Goal: Transaction & Acquisition: Purchase product/service

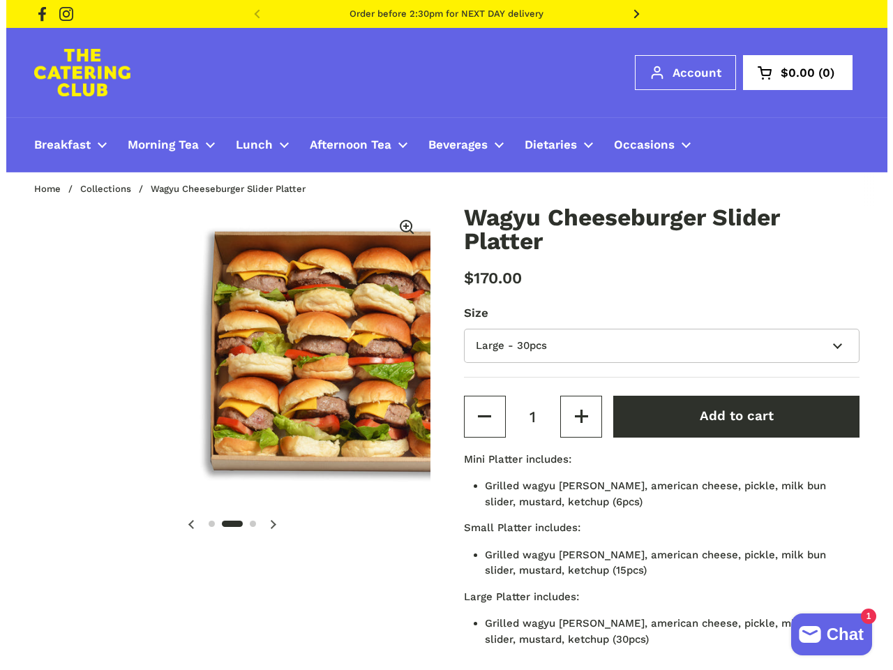
scroll to position [0, 408]
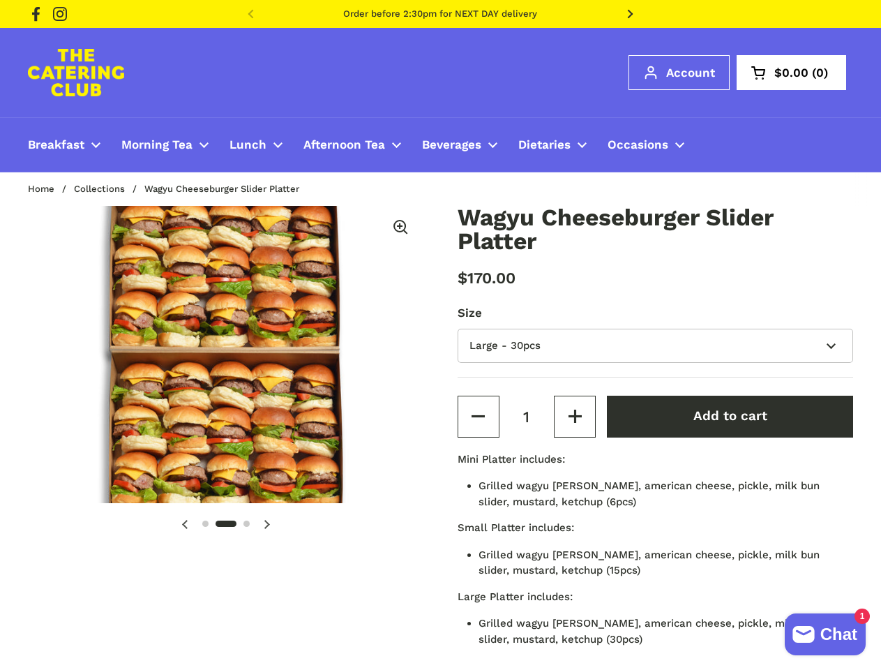
click at [631, 14] on icon at bounding box center [631, 14] width 6 height 9
click at [792, 73] on span "$0.00" at bounding box center [792, 73] width 34 height 12
click at [226, 355] on div at bounding box center [440, 335] width 881 height 670
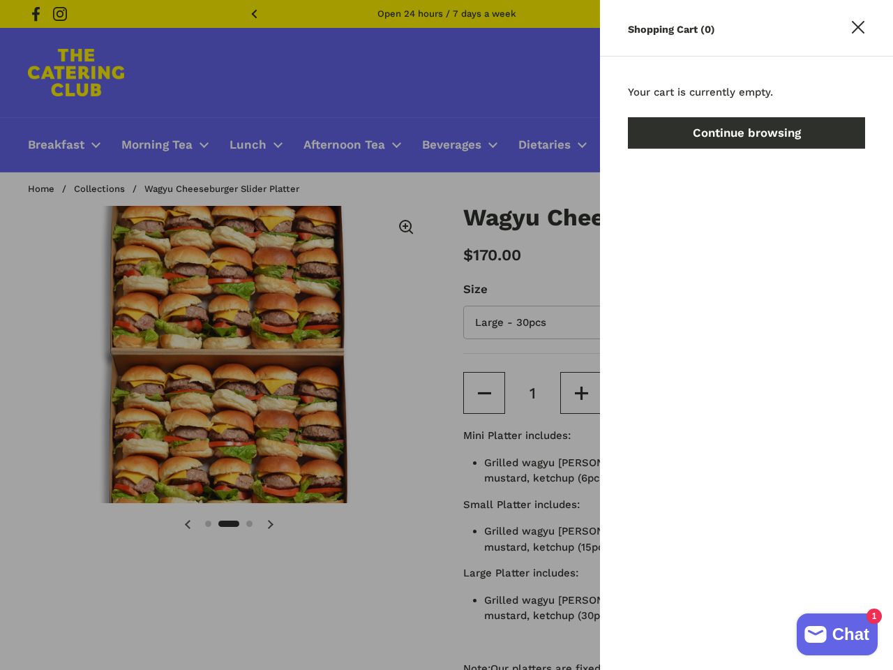
click at [8, 355] on div at bounding box center [446, 335] width 893 height 670
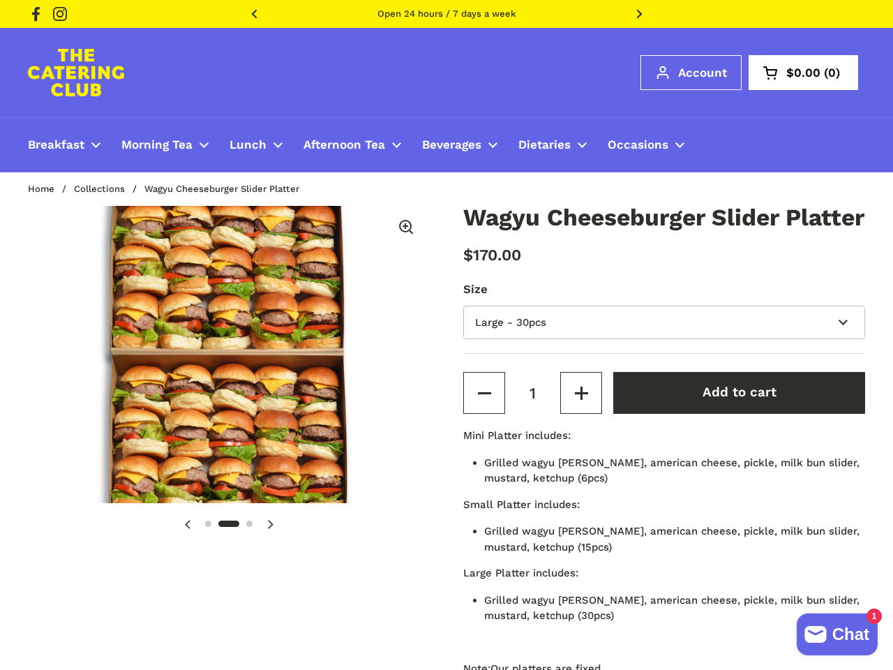
click at [3, 228] on product-page "2 / 3 Wagyu Cheeseburger Slider Platter $170.00 Size Mini - 6pcs Small - 15pcs …" at bounding box center [446, 497] width 893 height 583
click at [402, 228] on icon at bounding box center [406, 227] width 15 height 15
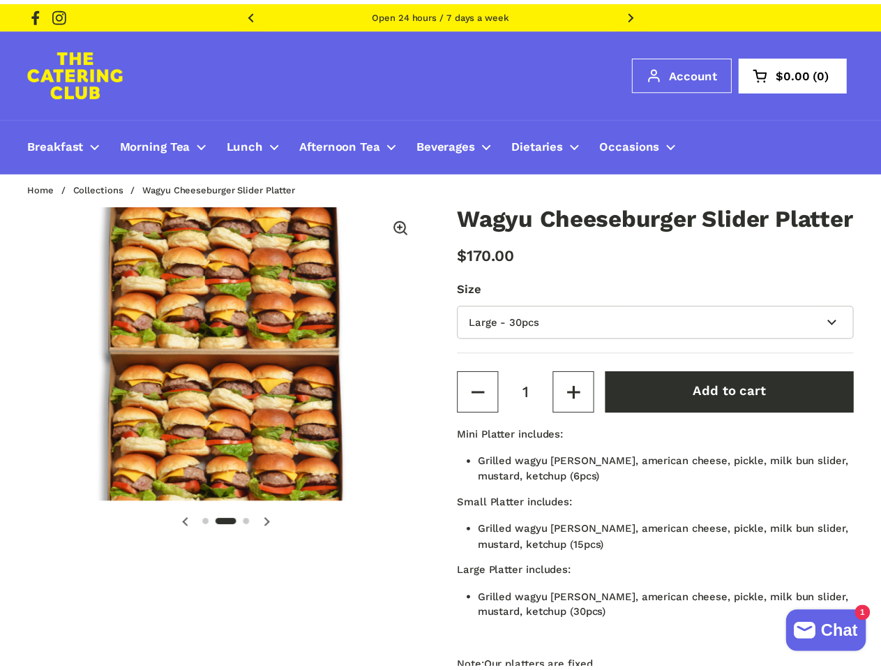
scroll to position [0, 380]
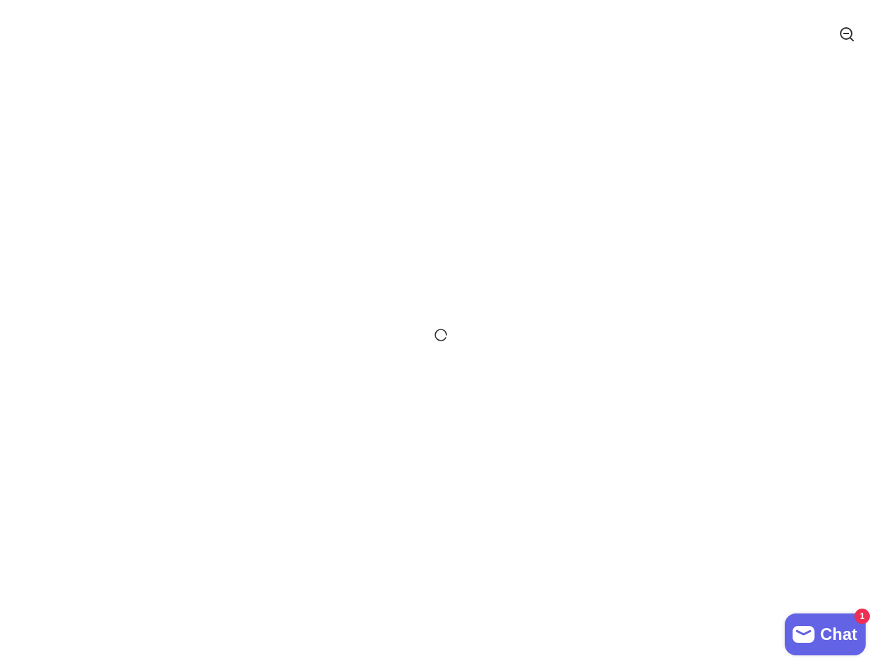
click at [185, 524] on div at bounding box center [440, 335] width 881 height 670
click at [267, 524] on div at bounding box center [440, 335] width 881 height 670
click at [479, 417] on div at bounding box center [440, 335] width 881 height 670
click at [575, 417] on div at bounding box center [440, 335] width 881 height 670
